Goal: Task Accomplishment & Management: Use online tool/utility

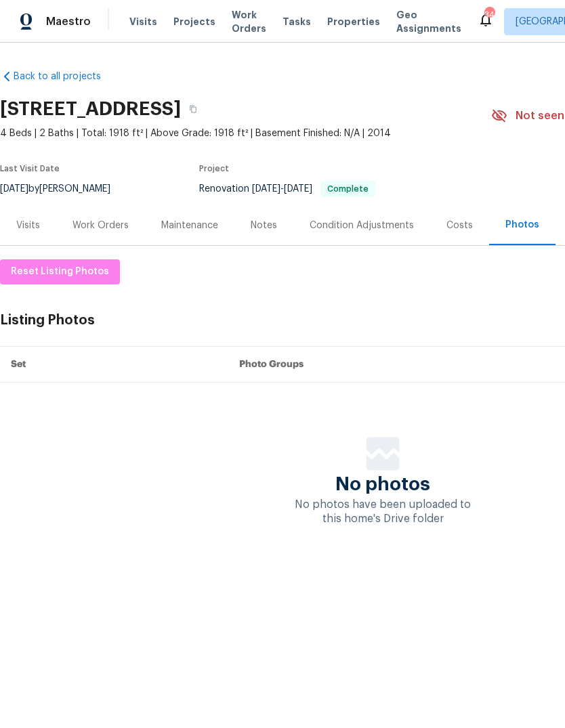
click at [190, 28] on span "Projects" at bounding box center [194, 22] width 42 height 14
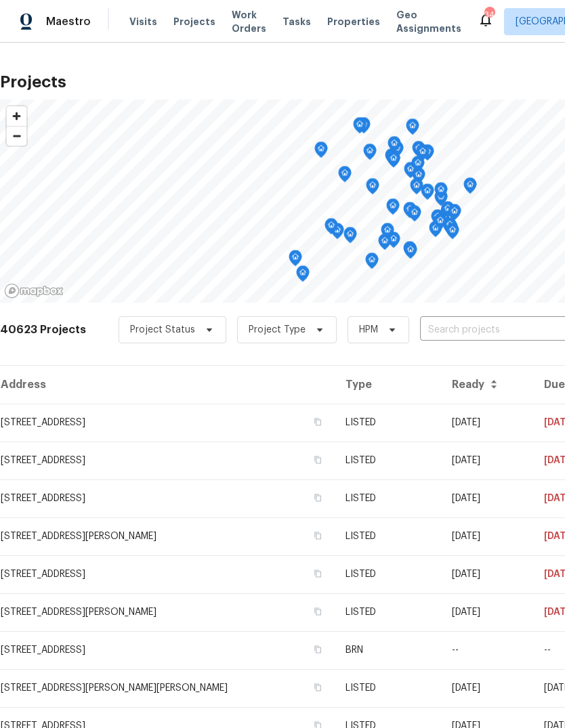
click at [485, 333] on input "text" at bounding box center [497, 330] width 155 height 21
type input "8812 smokey"
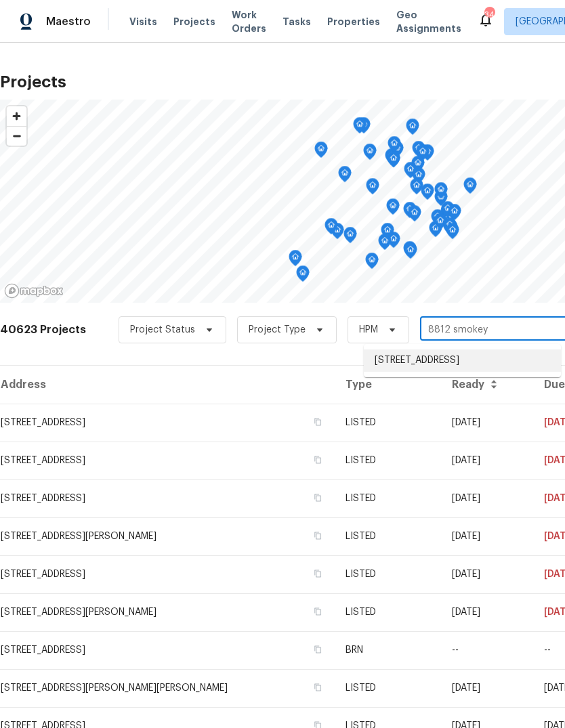
click at [480, 364] on li "[STREET_ADDRESS]" at bounding box center [462, 360] width 197 height 22
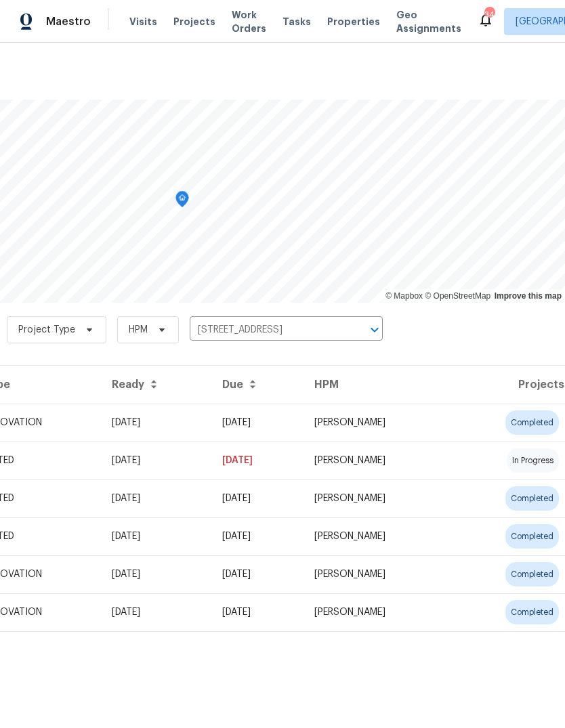
scroll to position [0, 200]
click at [416, 424] on td "[PERSON_NAME]" at bounding box center [377, 423] width 148 height 38
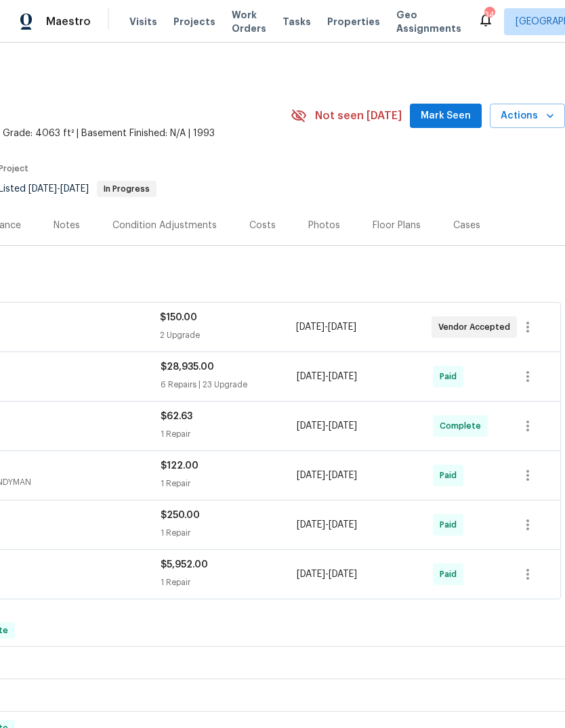
scroll to position [0, 200]
click at [548, 116] on icon "button" at bounding box center [550, 116] width 14 height 14
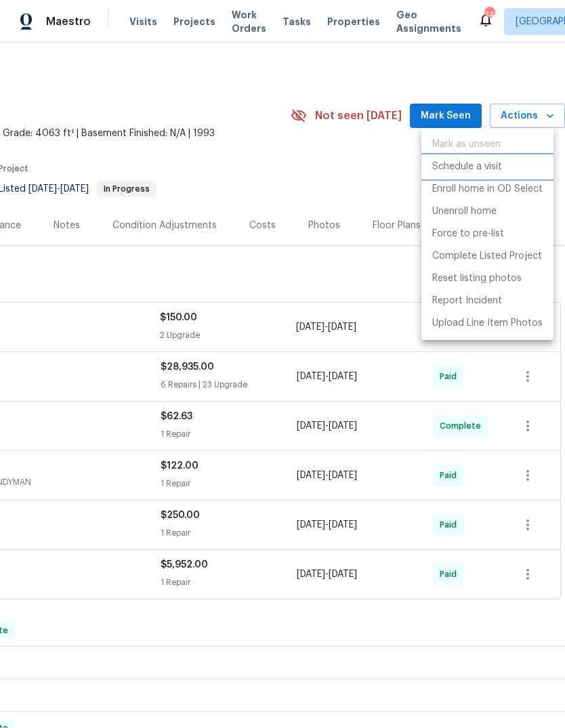
click at [488, 171] on p "Schedule a visit" at bounding box center [467, 167] width 70 height 14
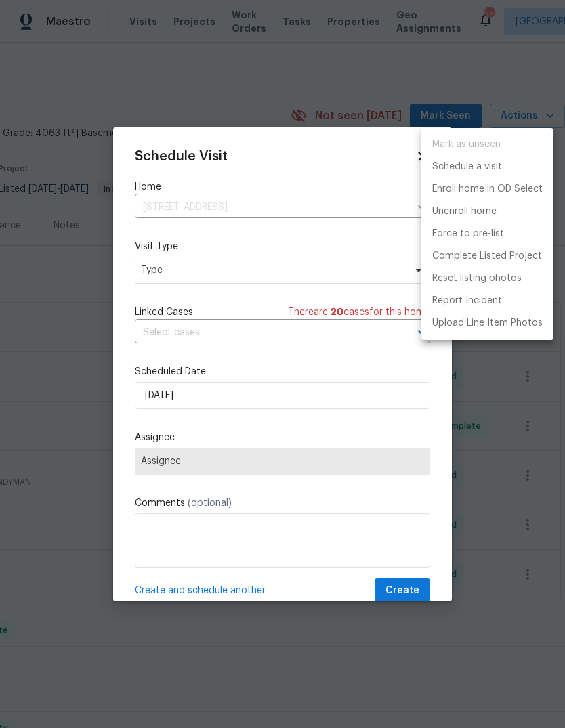
click at [280, 274] on div at bounding box center [282, 364] width 565 height 728
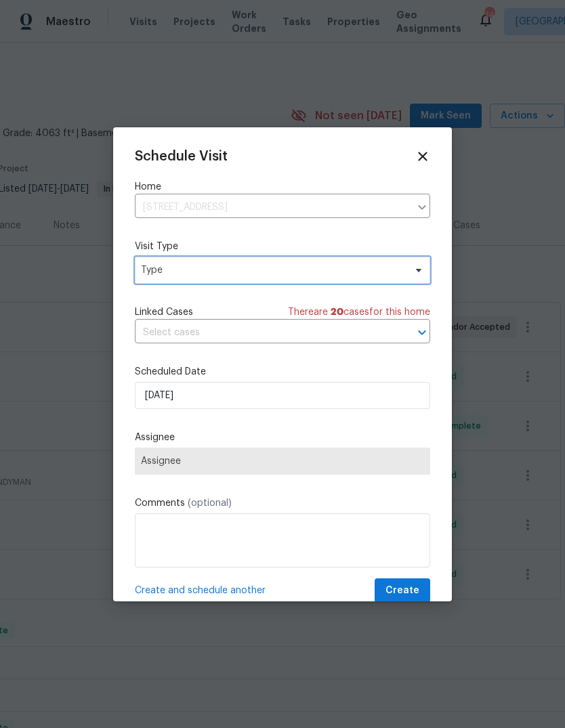
click at [298, 269] on span "Type" at bounding box center [272, 270] width 263 height 14
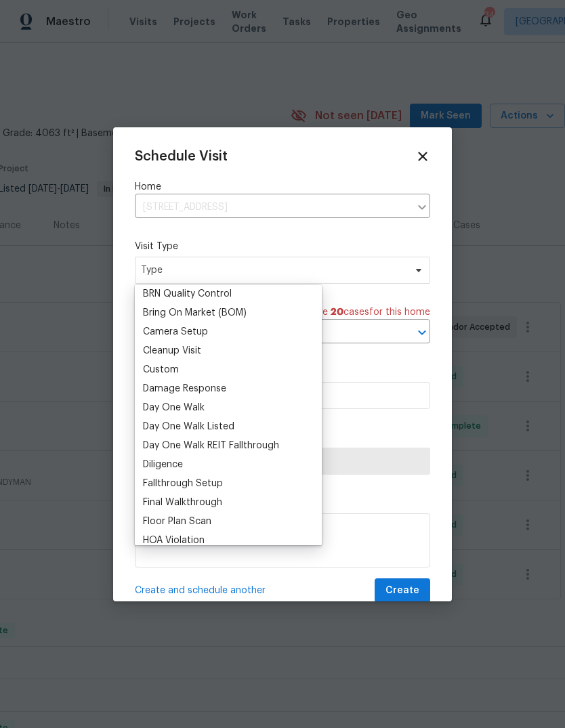
scroll to position [139, 0]
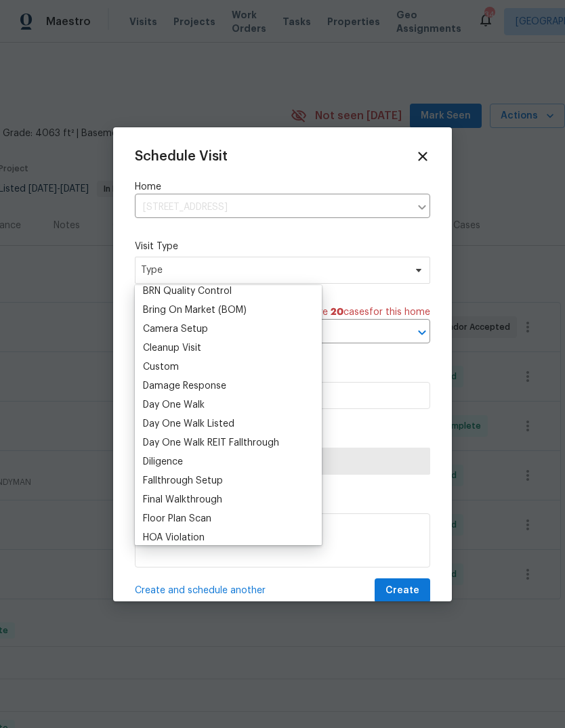
click at [170, 366] on div "Custom" at bounding box center [161, 367] width 36 height 14
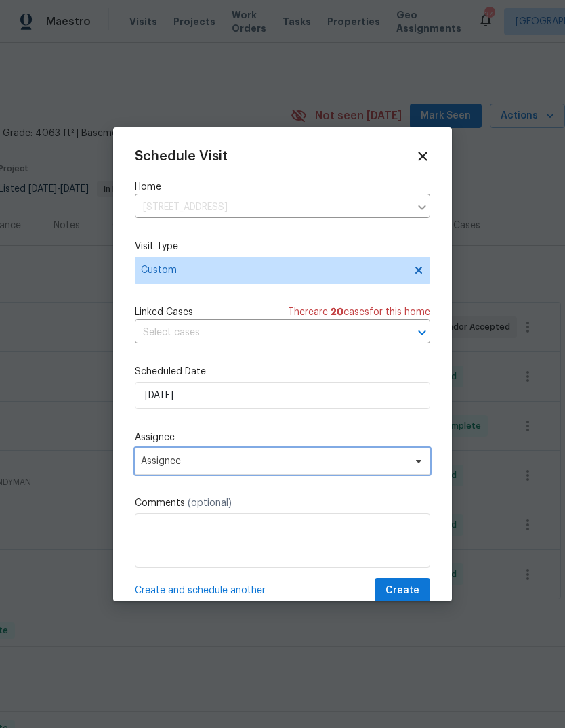
click at [284, 461] on span "Assignee" at bounding box center [273, 461] width 265 height 11
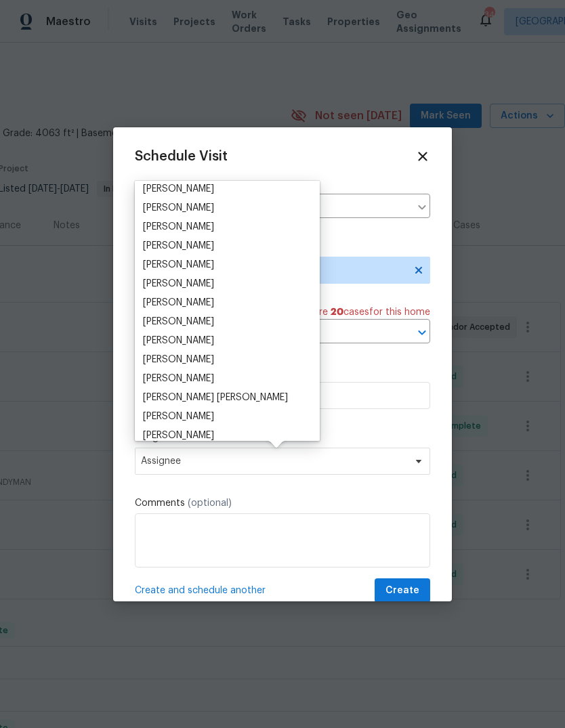
scroll to position [155, 0]
click at [181, 321] on div "[PERSON_NAME]" at bounding box center [178, 323] width 71 height 14
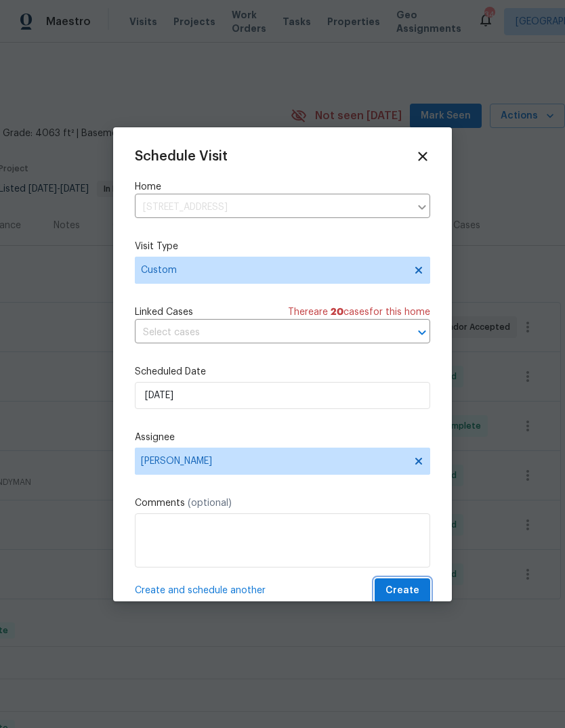
click at [408, 591] on span "Create" at bounding box center [402, 590] width 34 height 17
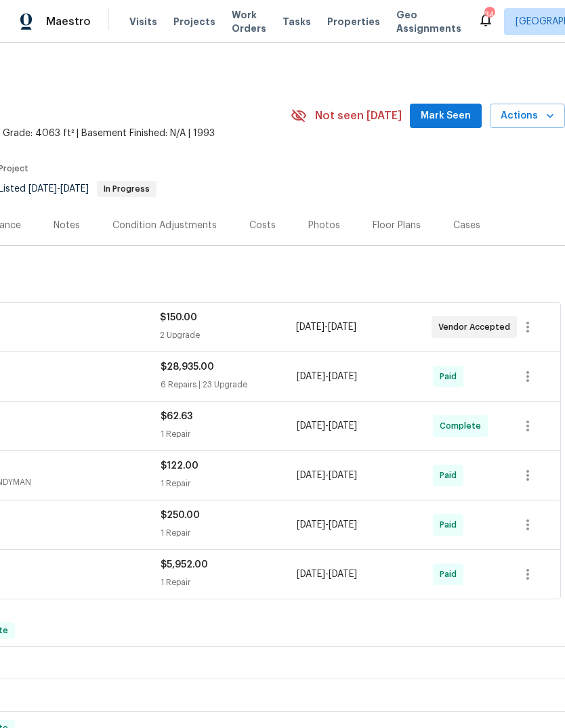
click at [190, 24] on span "Projects" at bounding box center [194, 22] width 42 height 14
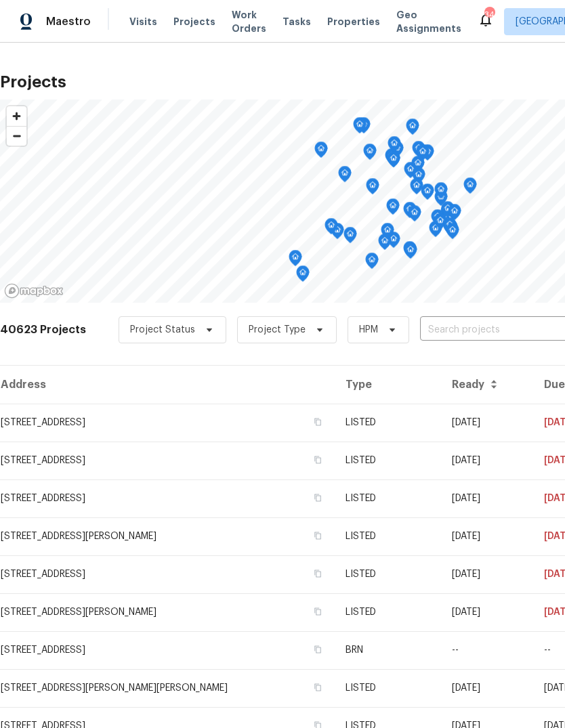
click at [474, 328] on input "text" at bounding box center [497, 330] width 155 height 21
type input "1232 richlan"
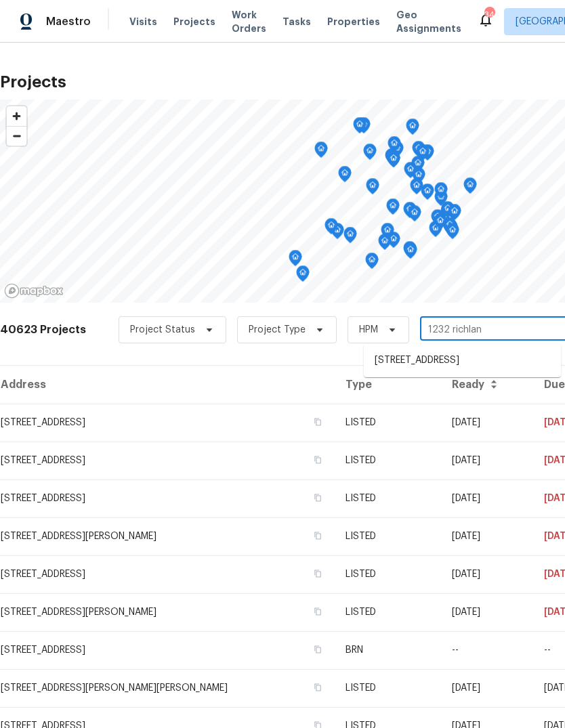
click at [475, 371] on li "[STREET_ADDRESS]" at bounding box center [462, 360] width 197 height 22
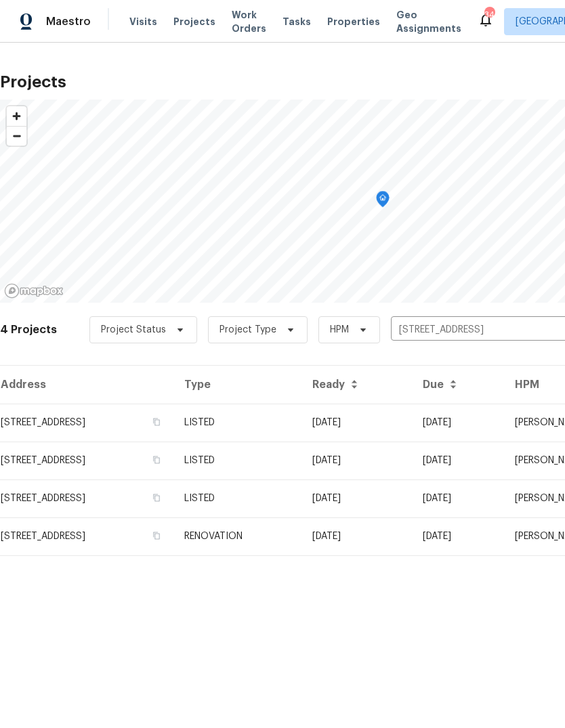
click at [301, 420] on td "LISTED" at bounding box center [237, 423] width 128 height 38
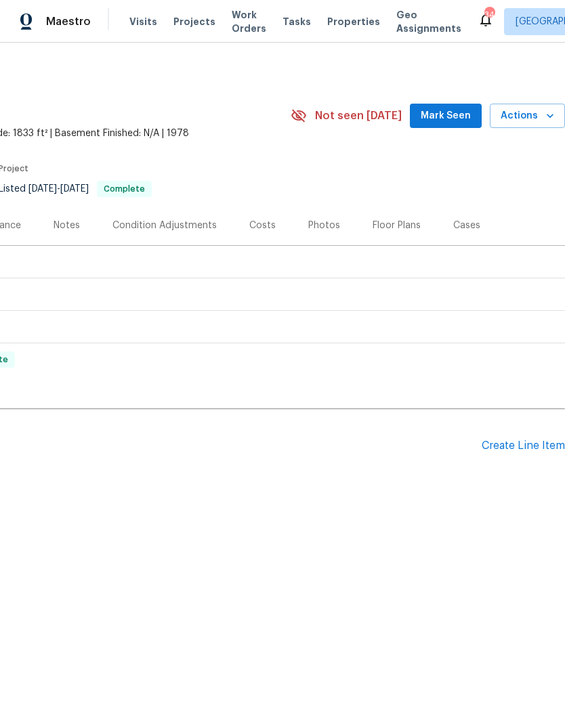
scroll to position [0, 200]
click at [550, 116] on icon "button" at bounding box center [549, 116] width 7 height 4
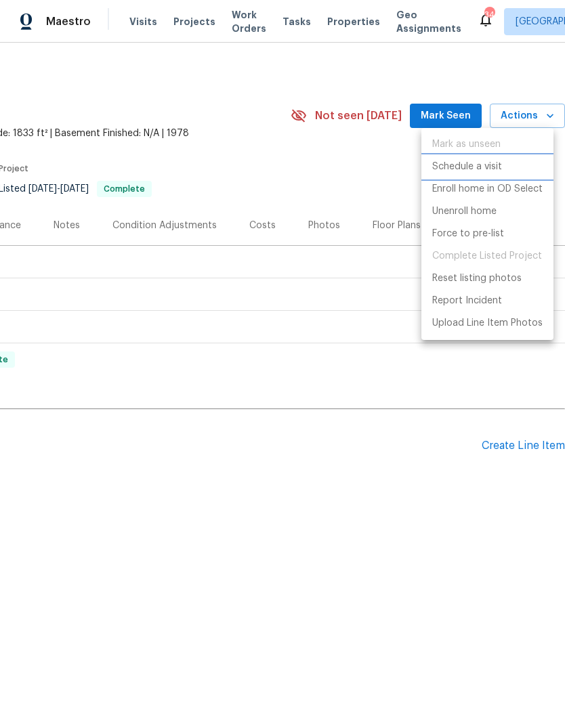
click at [490, 170] on p "Schedule a visit" at bounding box center [467, 167] width 70 height 14
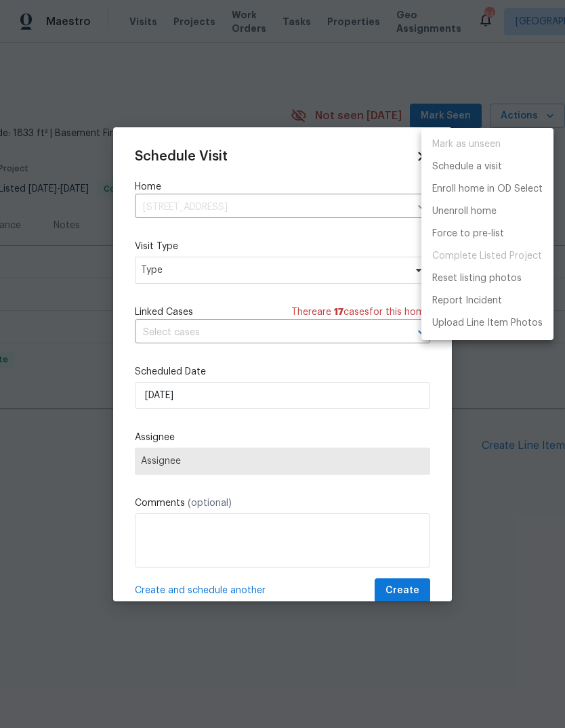
click at [238, 272] on div at bounding box center [282, 364] width 565 height 728
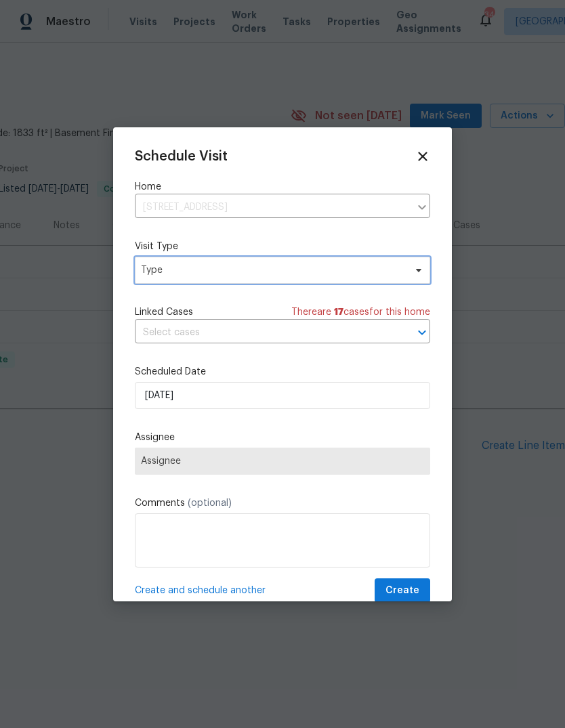
click at [248, 273] on span "Type" at bounding box center [272, 270] width 263 height 14
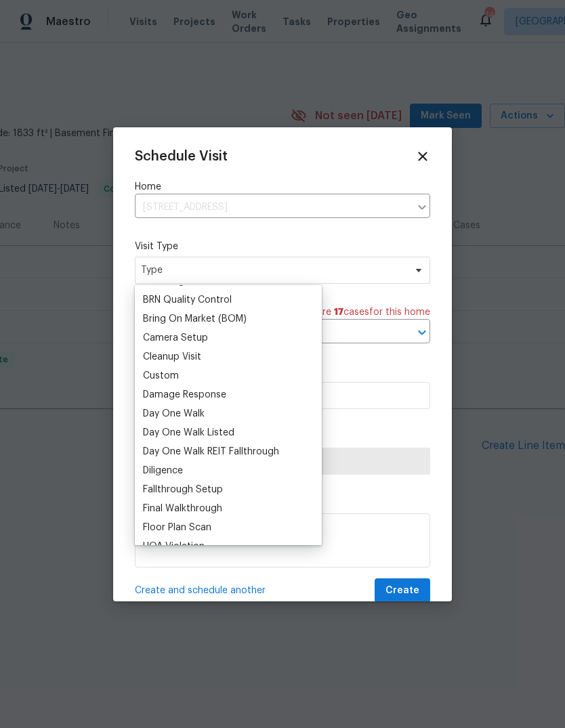
scroll to position [151, 0]
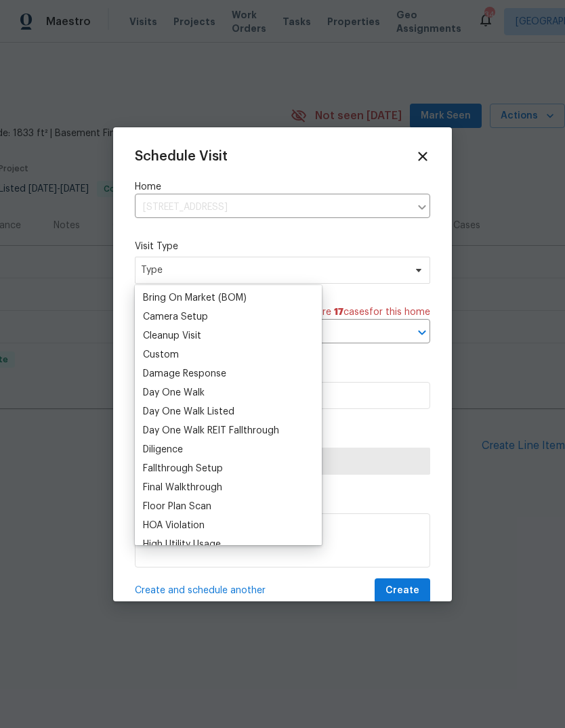
click at [175, 349] on div "Custom" at bounding box center [161, 355] width 36 height 14
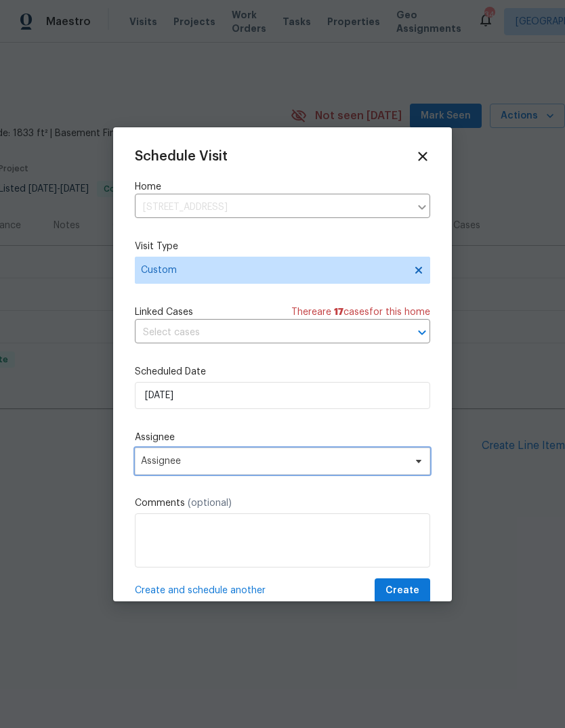
click at [255, 466] on span "Assignee" at bounding box center [273, 461] width 265 height 11
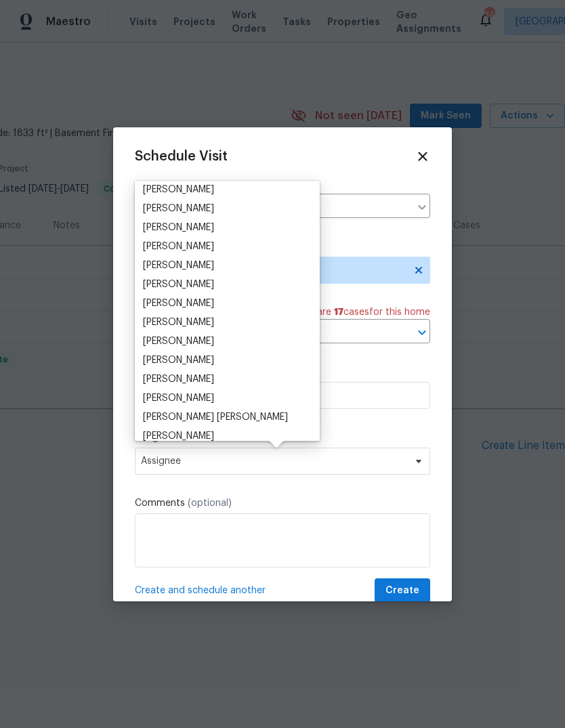
scroll to position [137, 0]
click at [175, 343] on div "[PERSON_NAME]" at bounding box center [178, 341] width 71 height 14
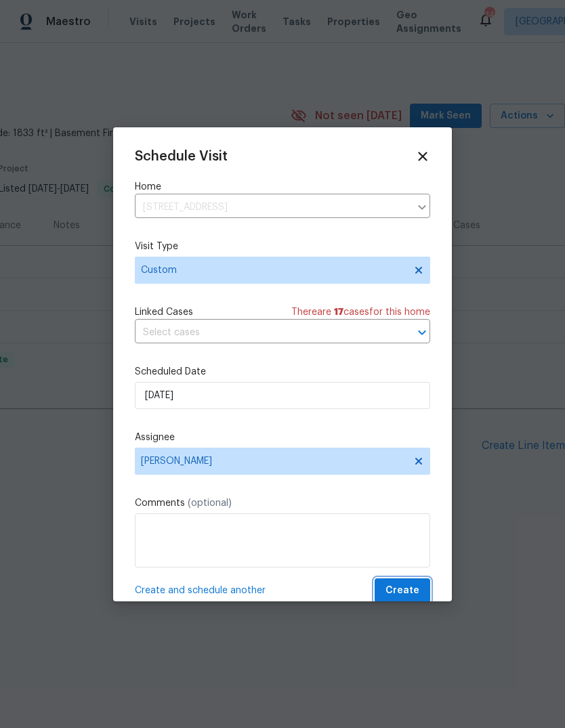
click at [410, 592] on span "Create" at bounding box center [402, 590] width 34 height 17
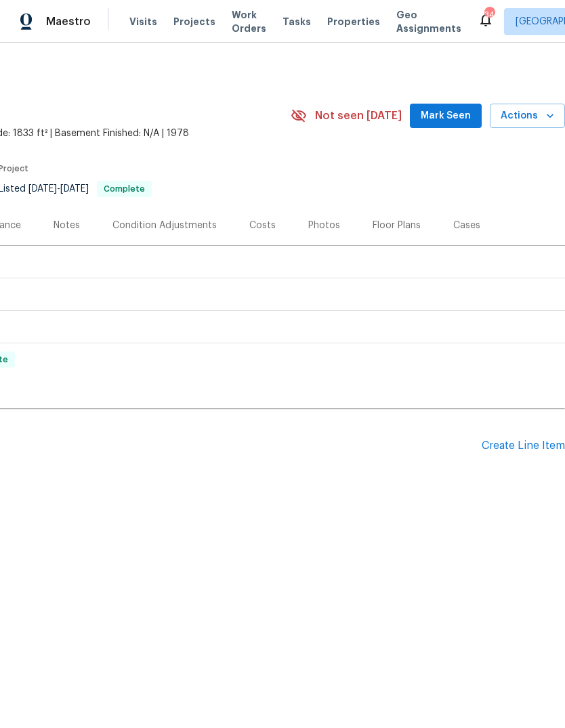
click at [186, 24] on span "Projects" at bounding box center [194, 22] width 42 height 14
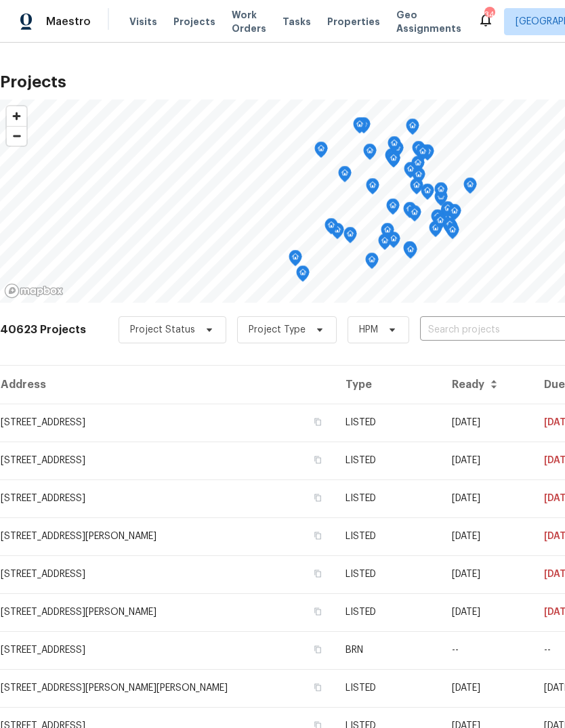
click at [479, 328] on input "text" at bounding box center [497, 330] width 155 height 21
type input "9222 f"
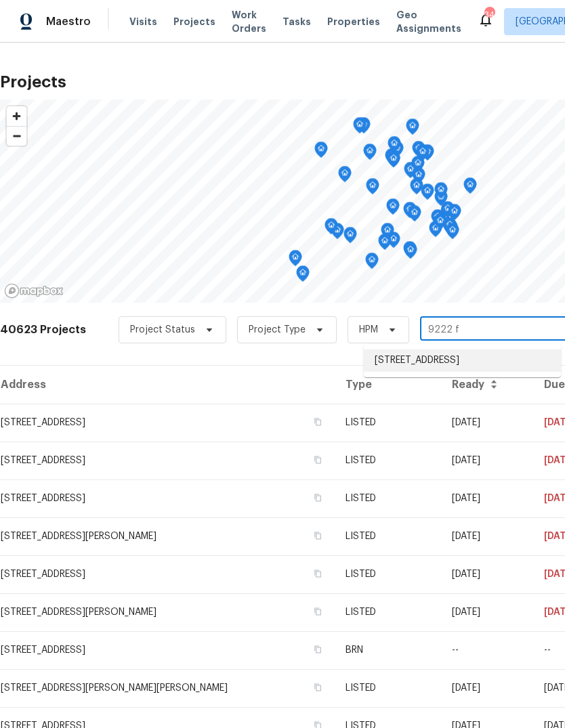
click at [480, 364] on li "[STREET_ADDRESS]" at bounding box center [462, 360] width 197 height 22
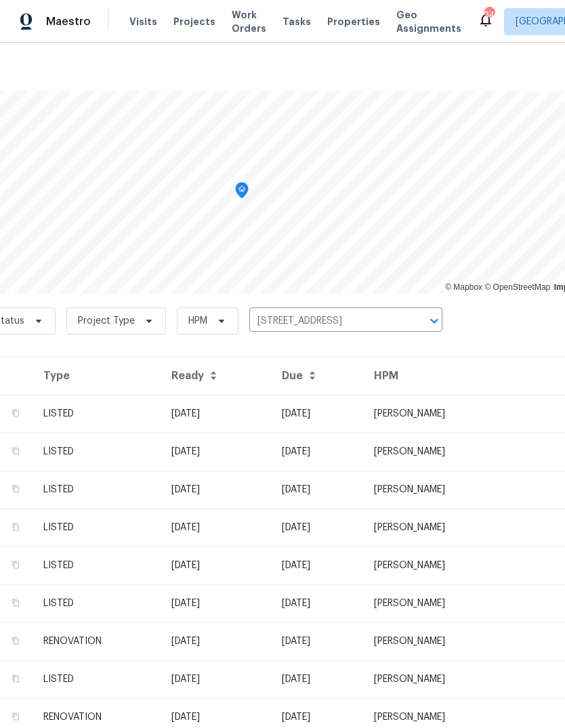
scroll to position [8, 144]
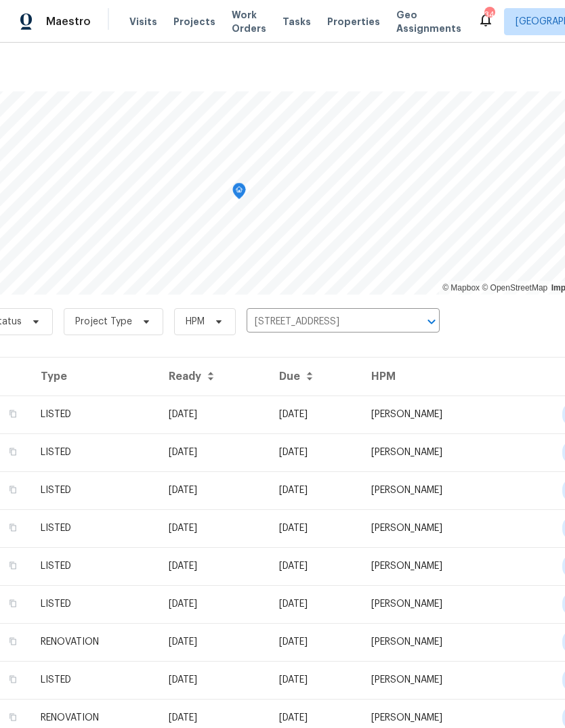
click at [458, 420] on td "[PERSON_NAME]" at bounding box center [434, 414] width 148 height 38
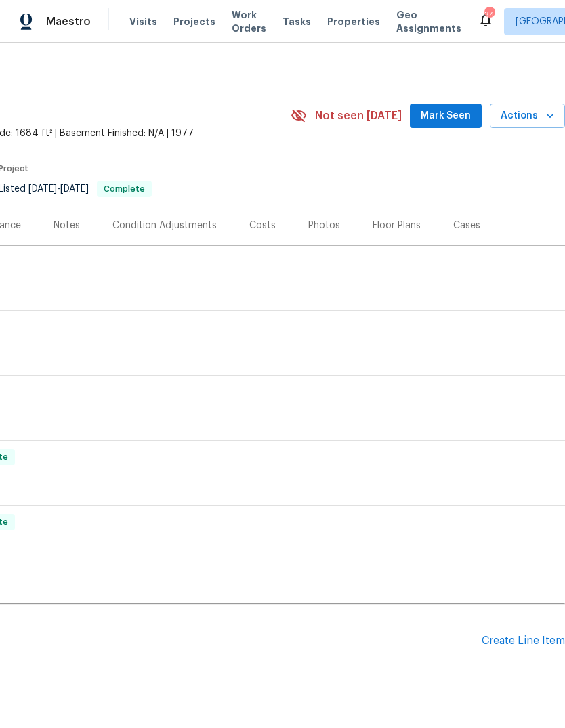
scroll to position [0, 200]
click at [548, 121] on icon "button" at bounding box center [550, 116] width 14 height 14
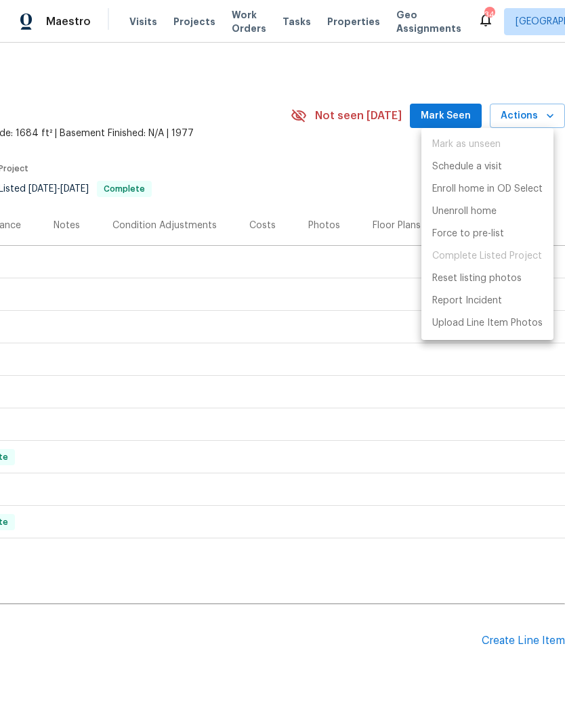
click at [548, 121] on div at bounding box center [282, 364] width 565 height 728
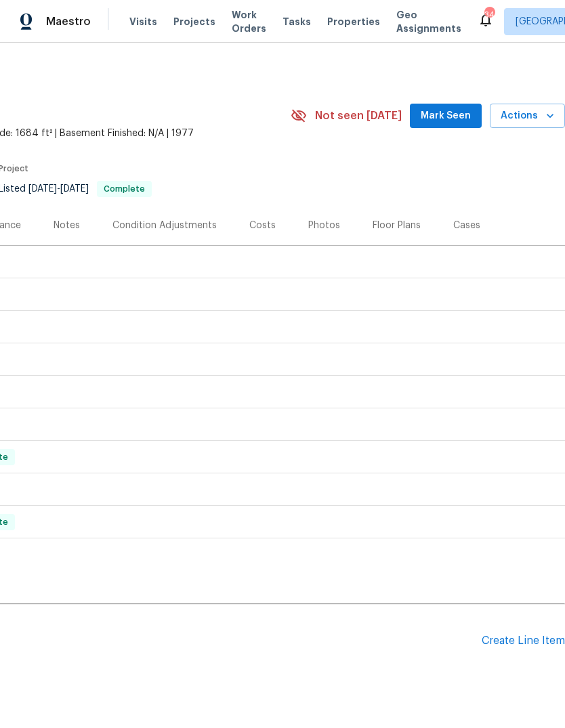
click at [547, 117] on icon "button" at bounding box center [550, 116] width 14 height 14
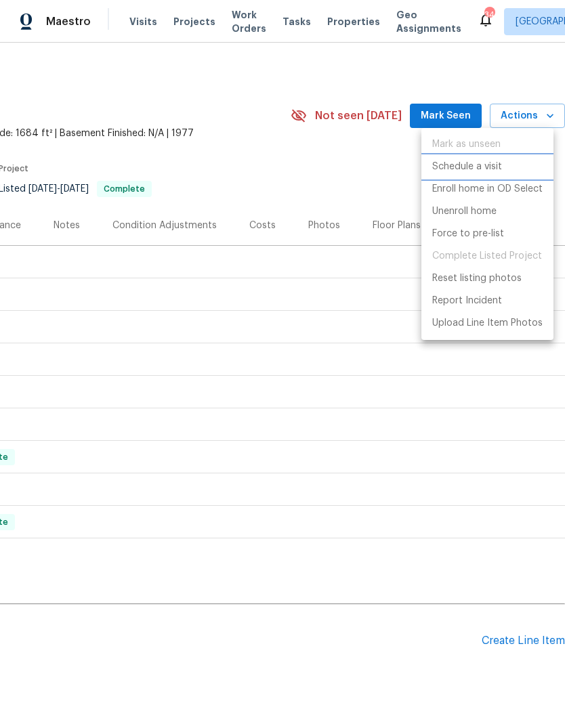
click at [479, 165] on p "Schedule a visit" at bounding box center [467, 167] width 70 height 14
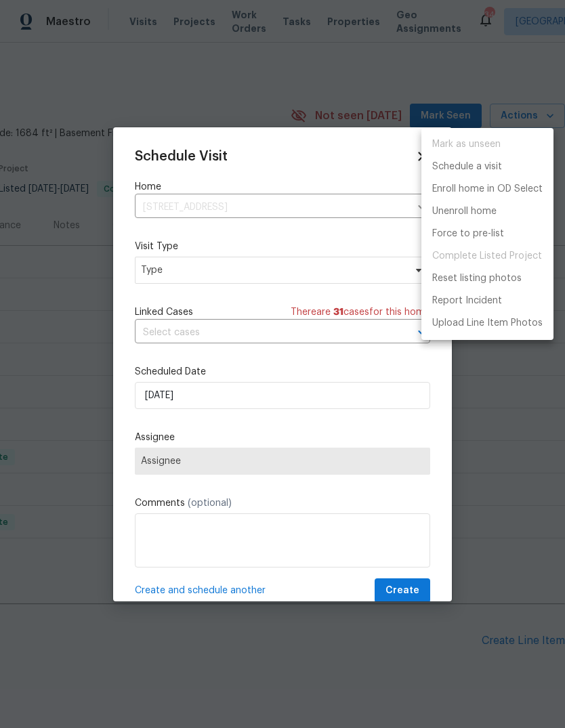
click at [248, 273] on div at bounding box center [282, 364] width 565 height 728
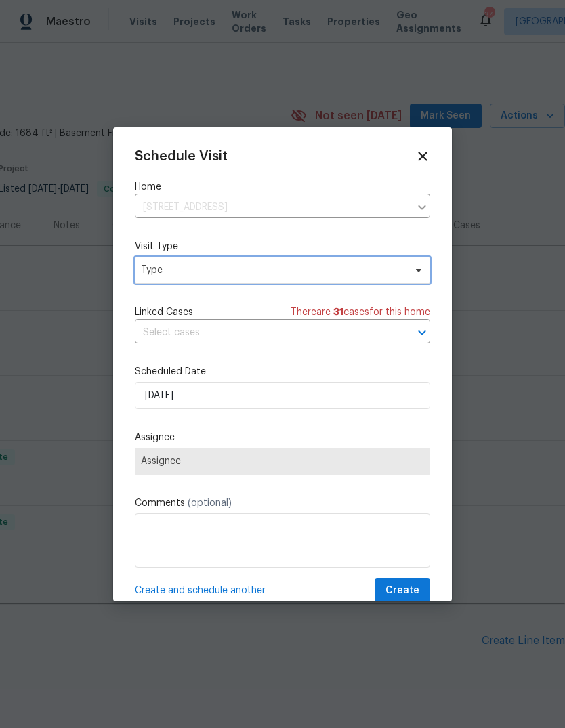
click at [254, 272] on span "Type" at bounding box center [272, 270] width 263 height 14
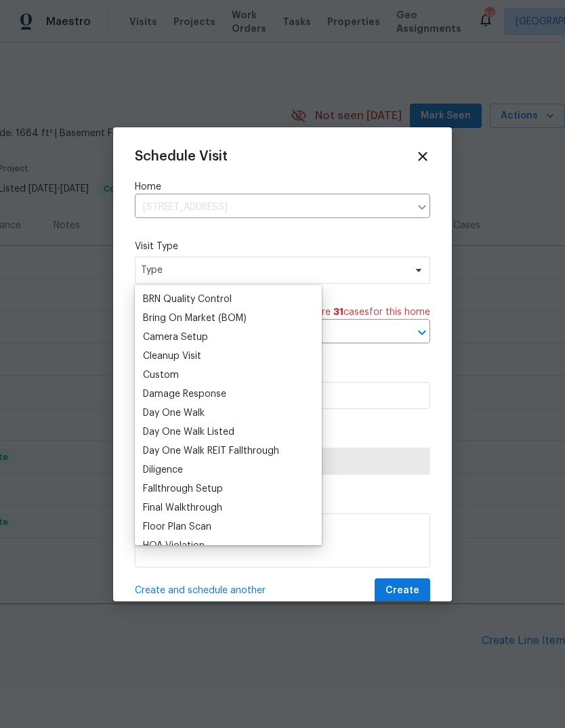
scroll to position [135, 0]
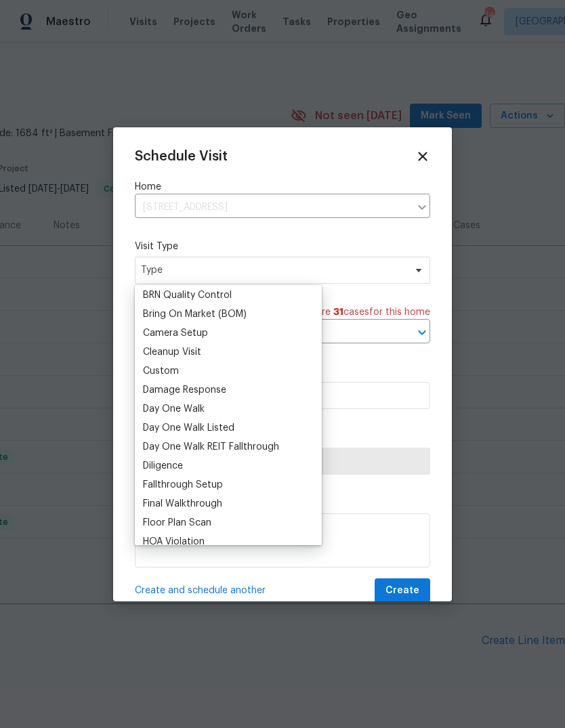
click at [177, 368] on div "Custom" at bounding box center [161, 371] width 36 height 14
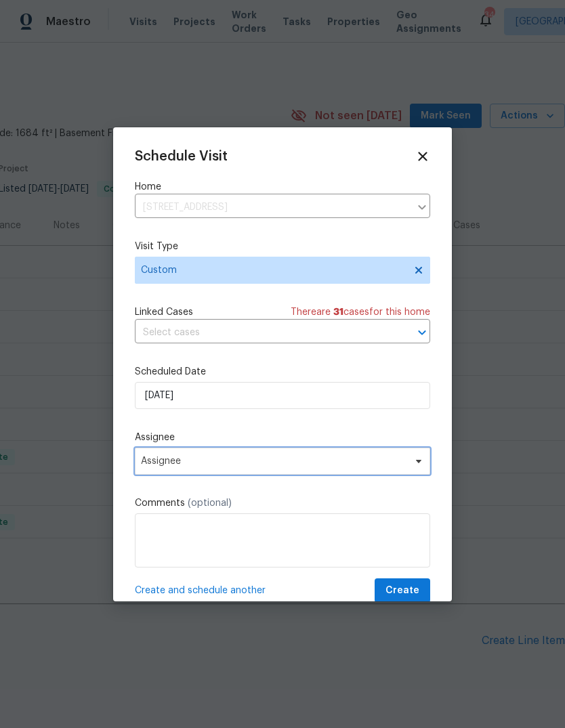
click at [281, 464] on span "Assignee" at bounding box center [273, 461] width 265 height 11
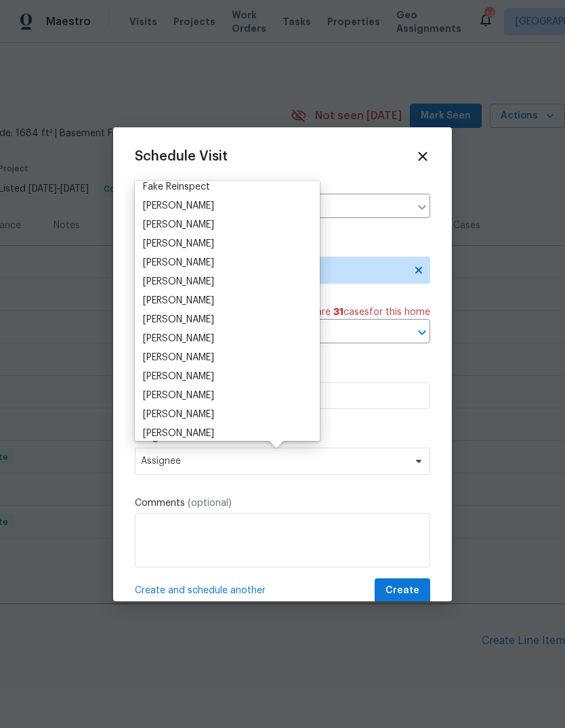
scroll to position [87, 0]
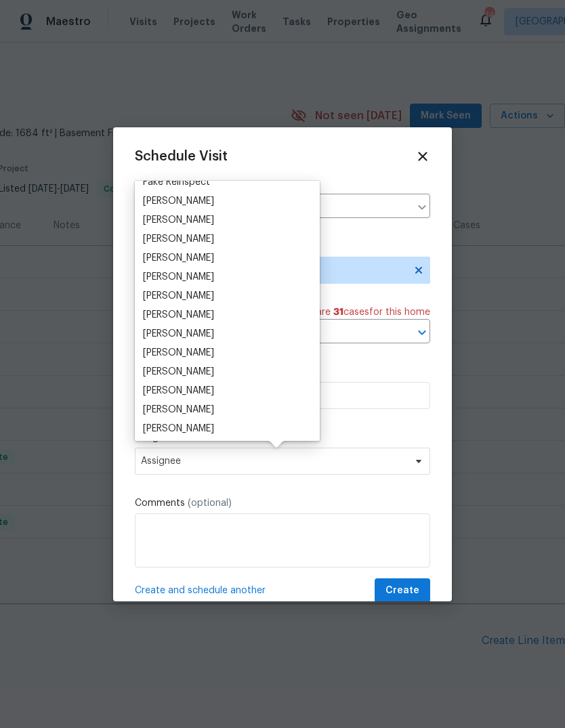
click at [182, 393] on div "[PERSON_NAME]" at bounding box center [178, 391] width 71 height 14
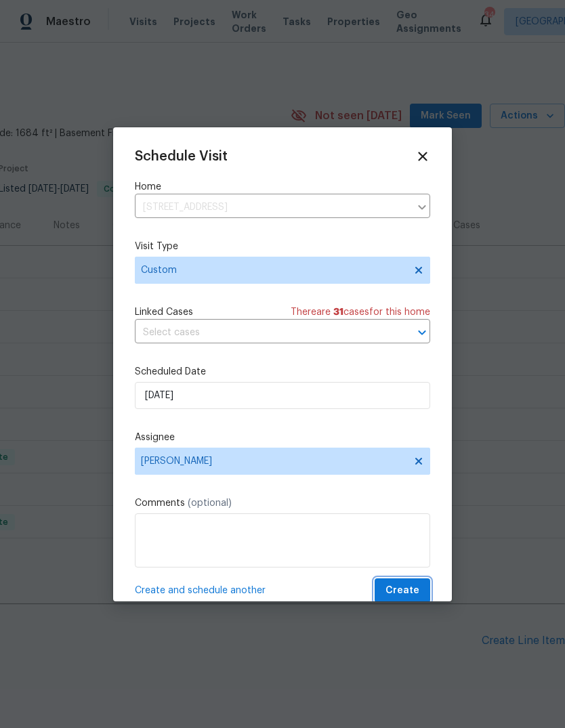
click at [400, 590] on span "Create" at bounding box center [402, 590] width 34 height 17
